Goal: Navigation & Orientation: Understand site structure

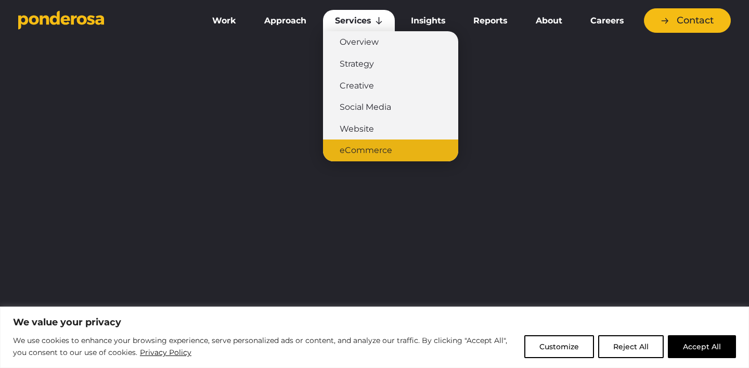
click at [379, 146] on link "eCommerce" at bounding box center [390, 150] width 135 height 22
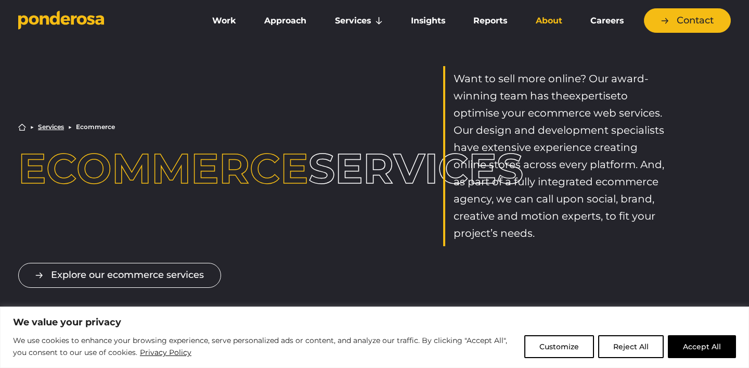
click at [563, 13] on link "About" at bounding box center [549, 21] width 50 height 22
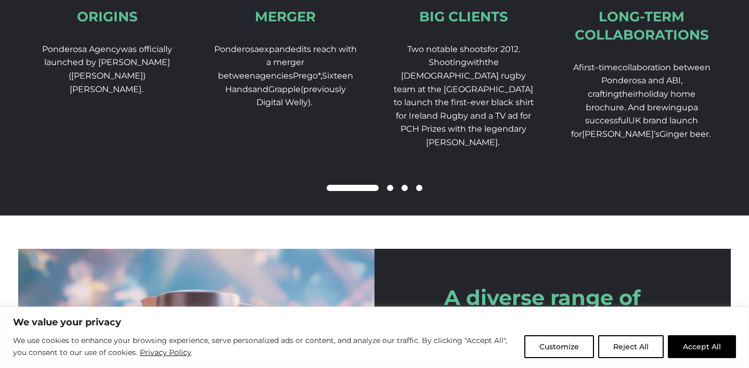
scroll to position [1751, 0]
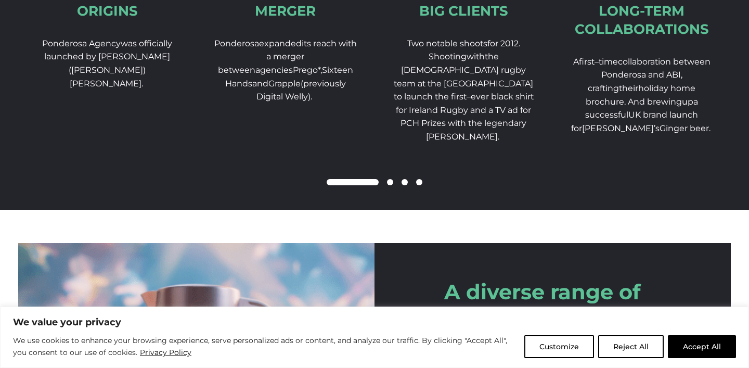
click at [391, 185] on span at bounding box center [390, 182] width 6 height 6
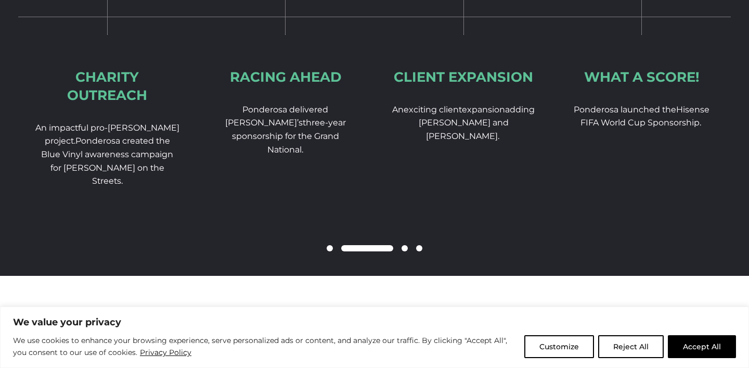
scroll to position [1683, 0]
